Goal: Transaction & Acquisition: Purchase product/service

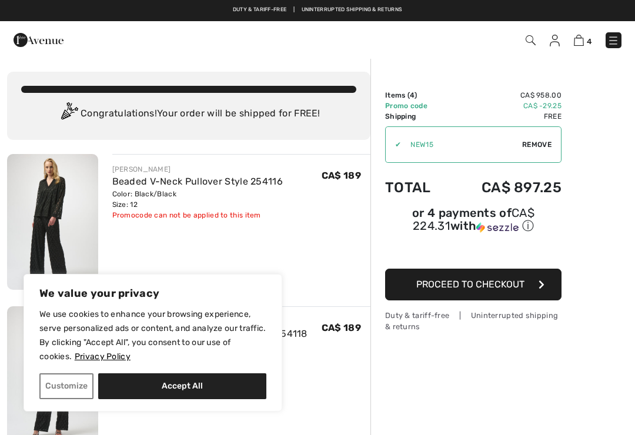
click at [186, 395] on button "Accept All" at bounding box center [182, 386] width 168 height 26
checkbox input "true"
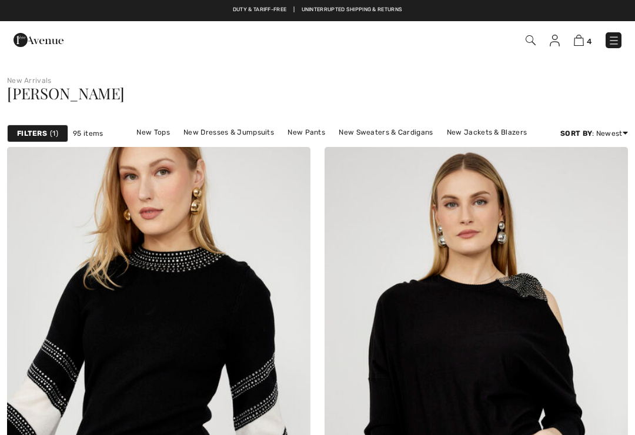
checkbox input "true"
click at [220, 129] on link "New Dresses & Jumpsuits" at bounding box center [228, 132] width 102 height 15
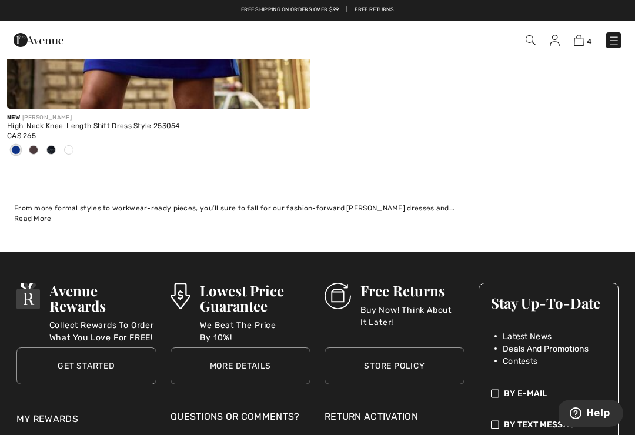
scroll to position [8400, 0]
